Goal: Task Accomplishment & Management: Manage account settings

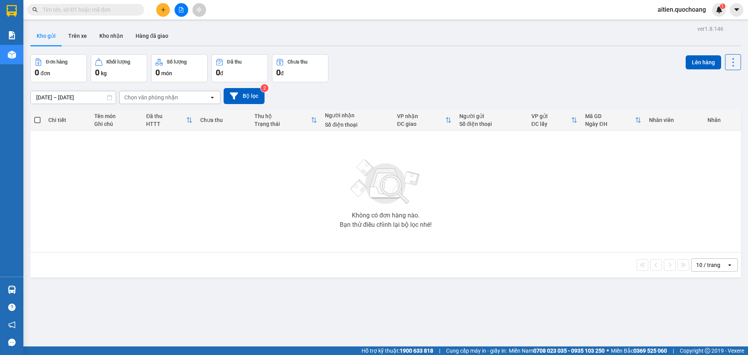
click at [657, 9] on span "aitien.quochoang" at bounding box center [681, 10] width 61 height 10
click at [674, 25] on span "Đăng xuất" at bounding box center [685, 24] width 44 height 9
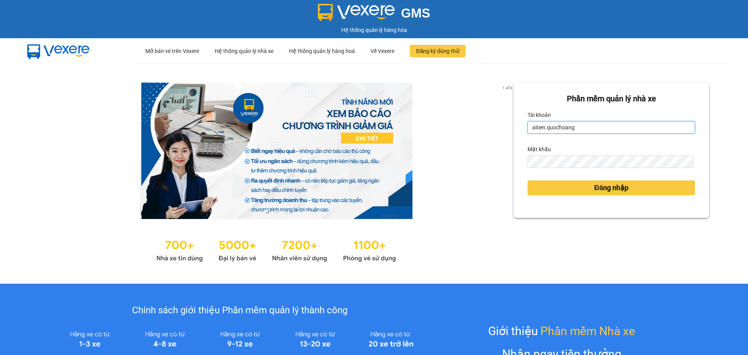
click at [586, 127] on input "aitien.quochoang" at bounding box center [610, 127] width 167 height 12
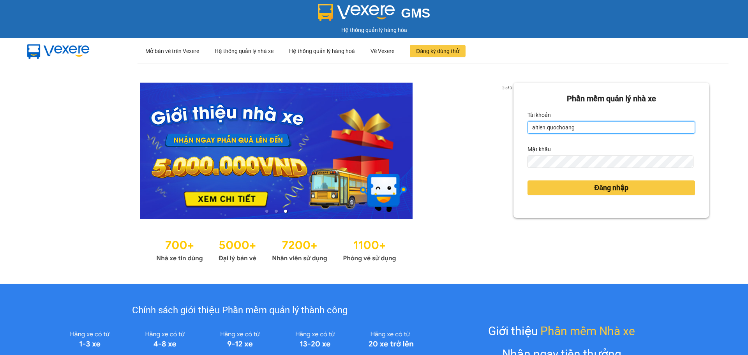
click at [586, 128] on input "aitien.quochoang" at bounding box center [610, 127] width 167 height 12
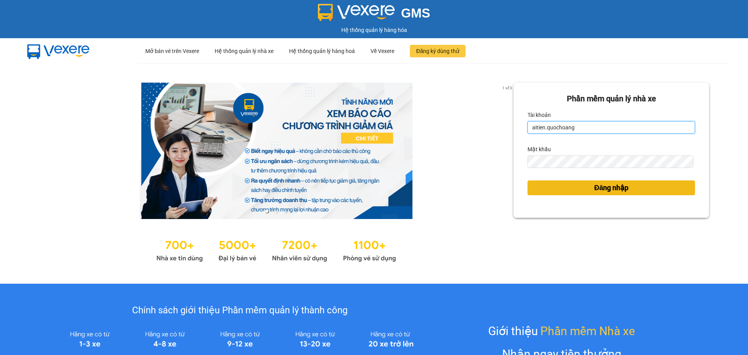
type input "ngochan.quochoang"
click at [578, 189] on button "Đăng nhập" at bounding box center [610, 187] width 167 height 15
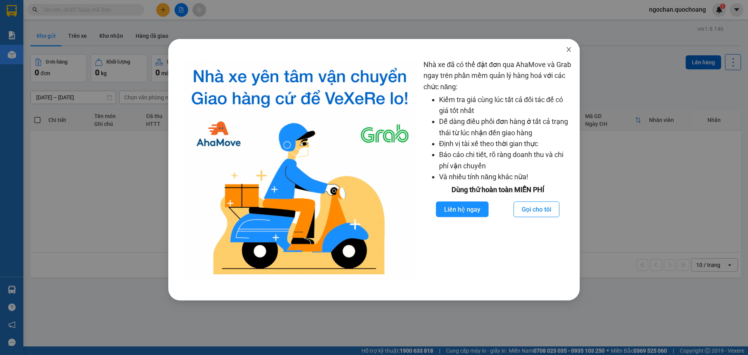
click at [569, 49] on icon "close" at bounding box center [568, 49] width 6 height 6
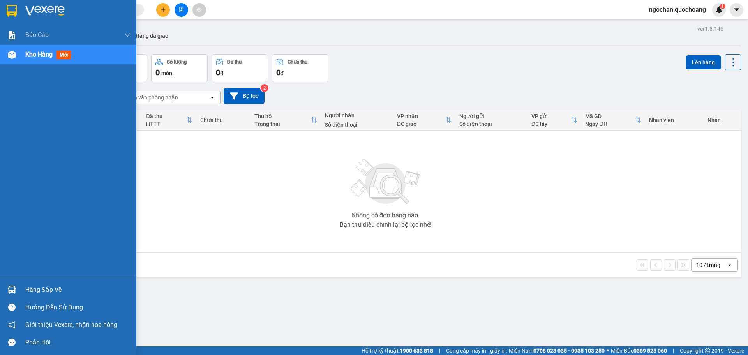
click at [13, 55] on img at bounding box center [12, 55] width 8 height 8
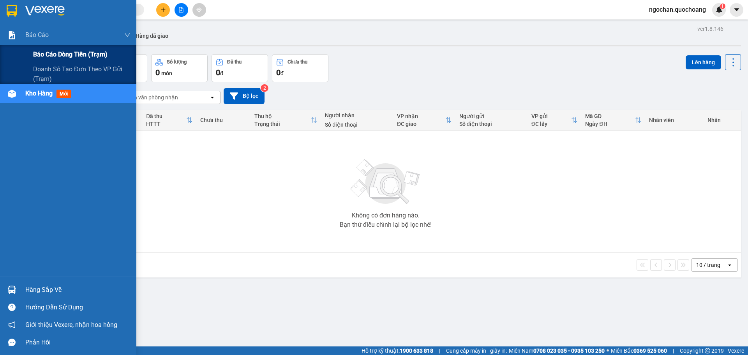
click at [56, 55] on span "Báo cáo dòng tiền (trạm)" at bounding box center [70, 54] width 74 height 10
